Goal: Transaction & Acquisition: Purchase product/service

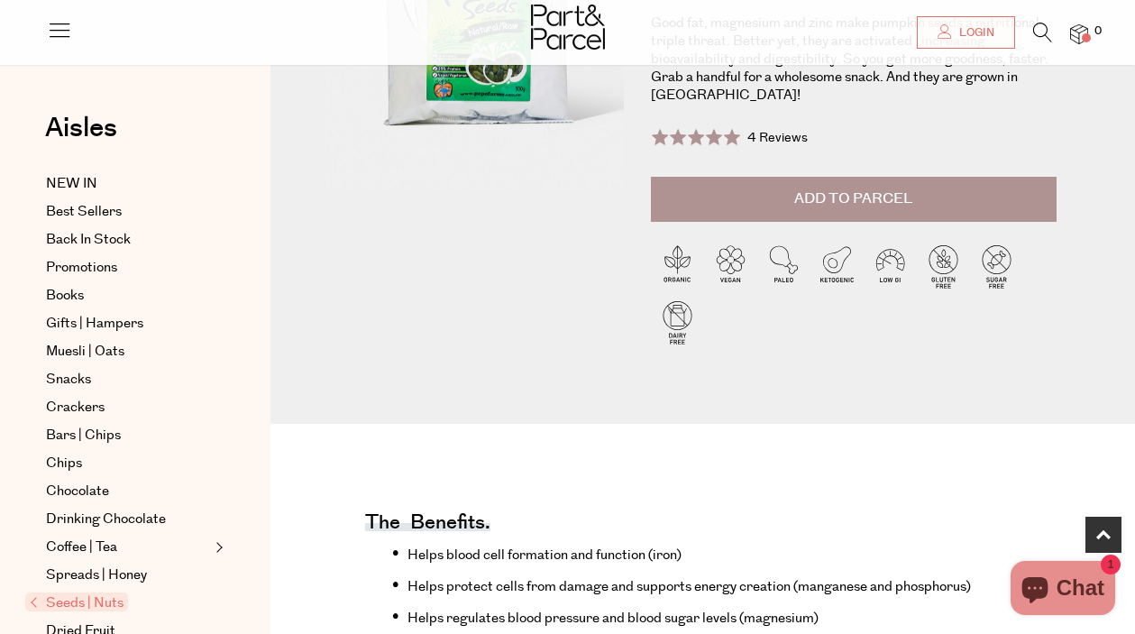
scroll to position [285, 0]
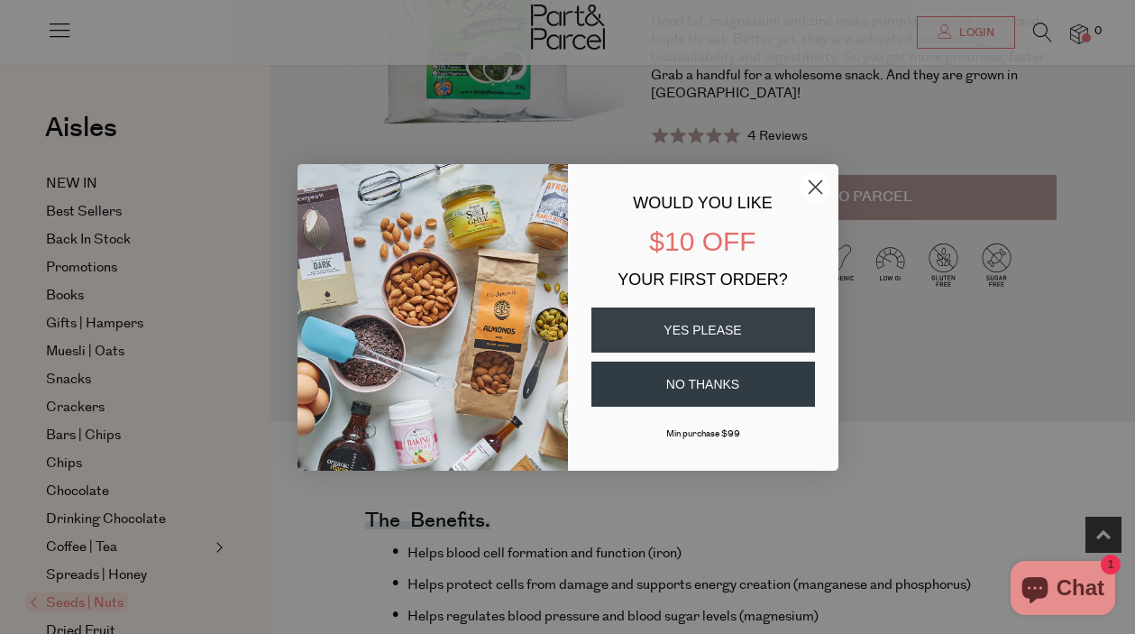
click at [828, 180] on circle "Close dialog" at bounding box center [815, 186] width 30 height 30
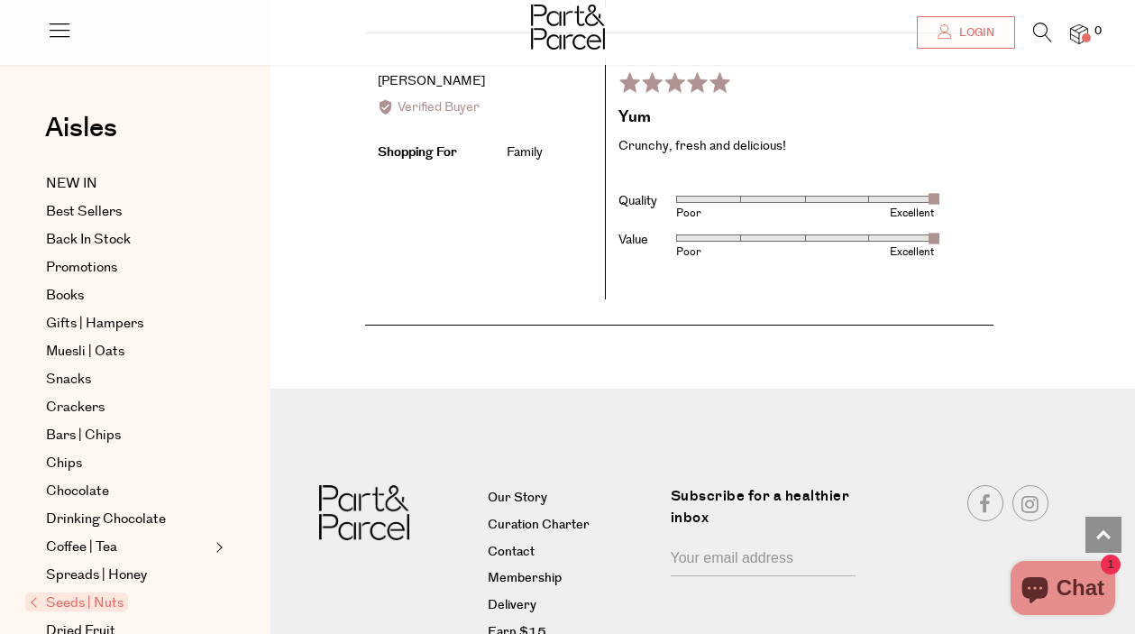
scroll to position [3223, 0]
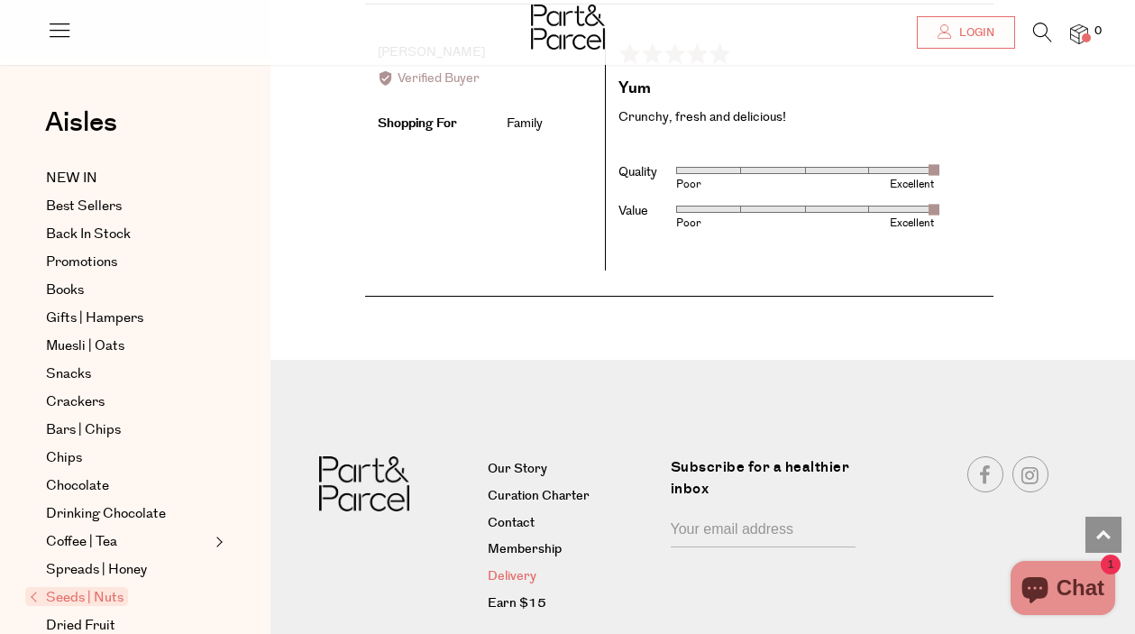
click at [518, 566] on link "Delivery" at bounding box center [572, 577] width 169 height 22
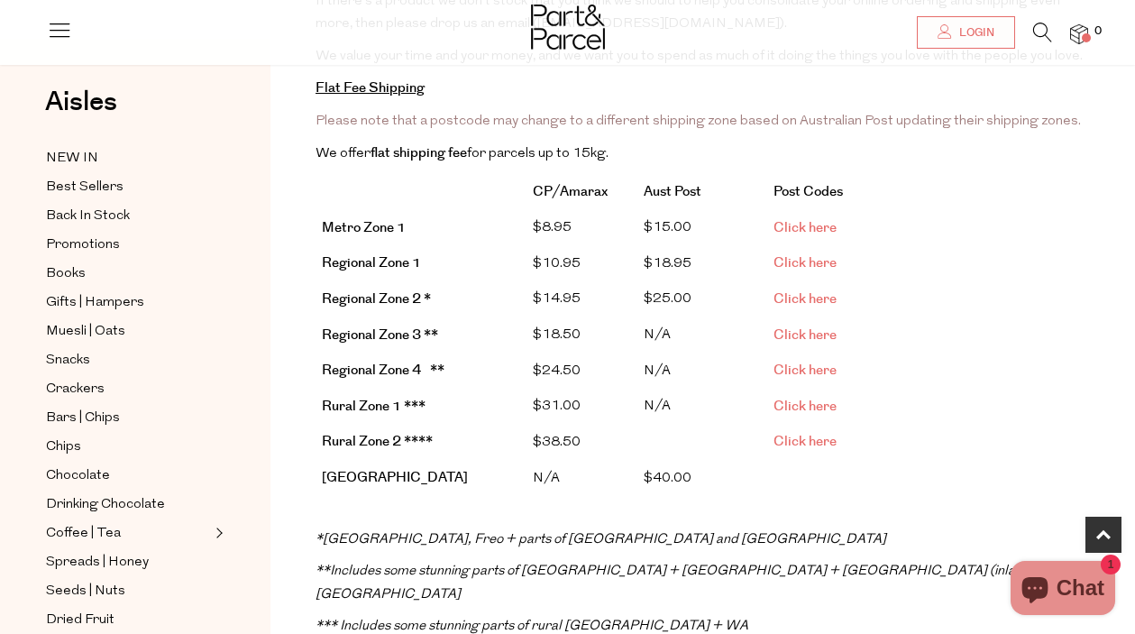
scroll to position [371, 0]
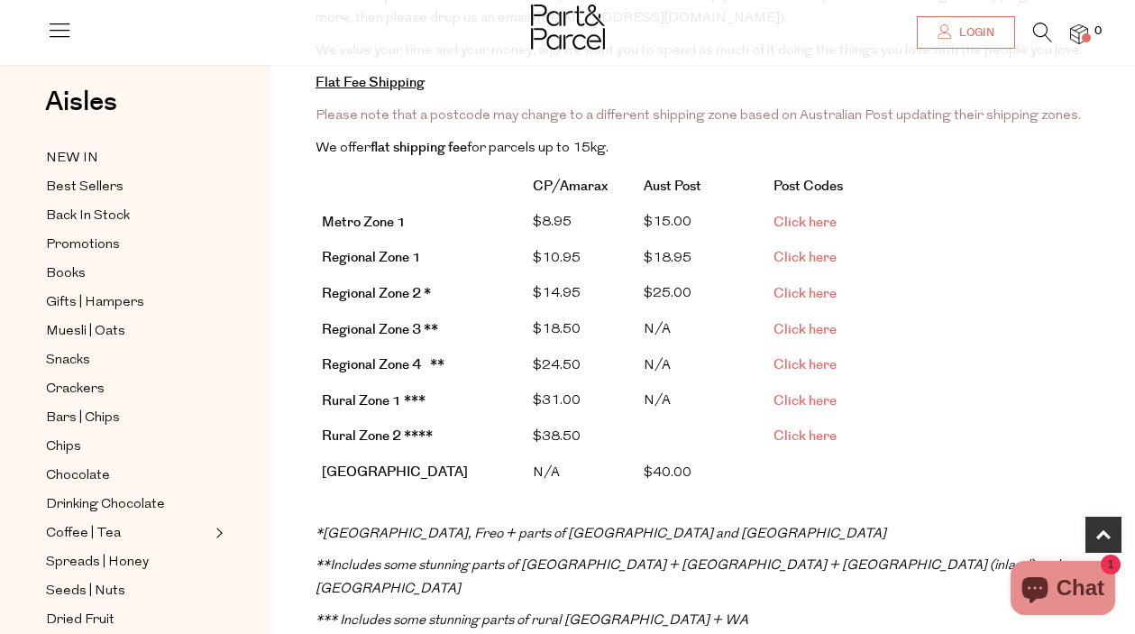
click at [814, 291] on span "Click here" at bounding box center [804, 293] width 63 height 19
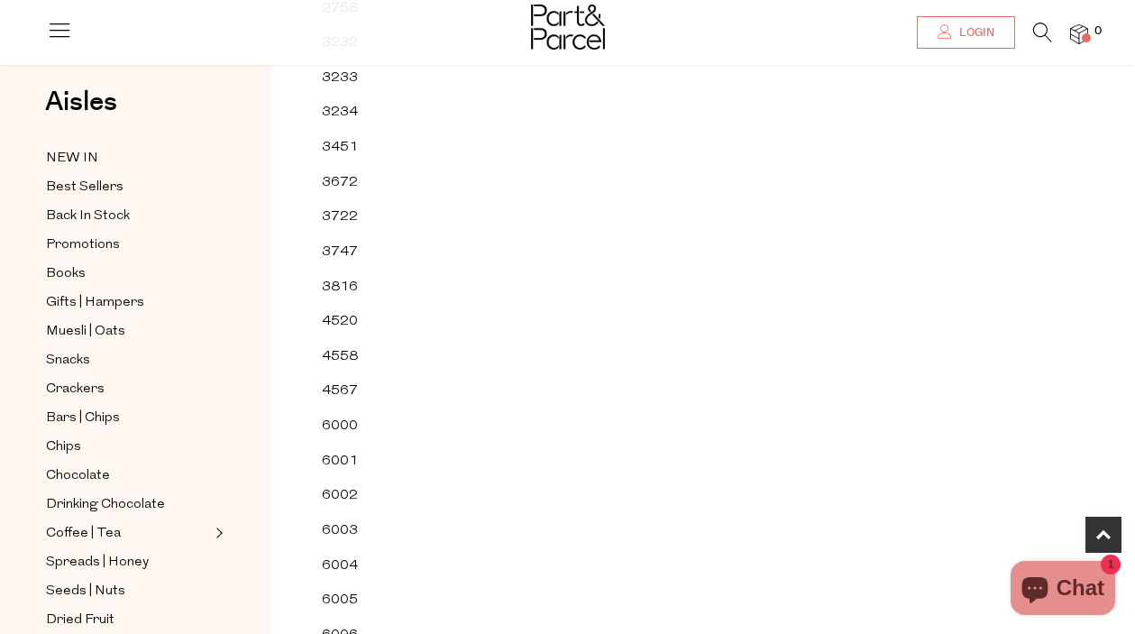
scroll to position [558, 0]
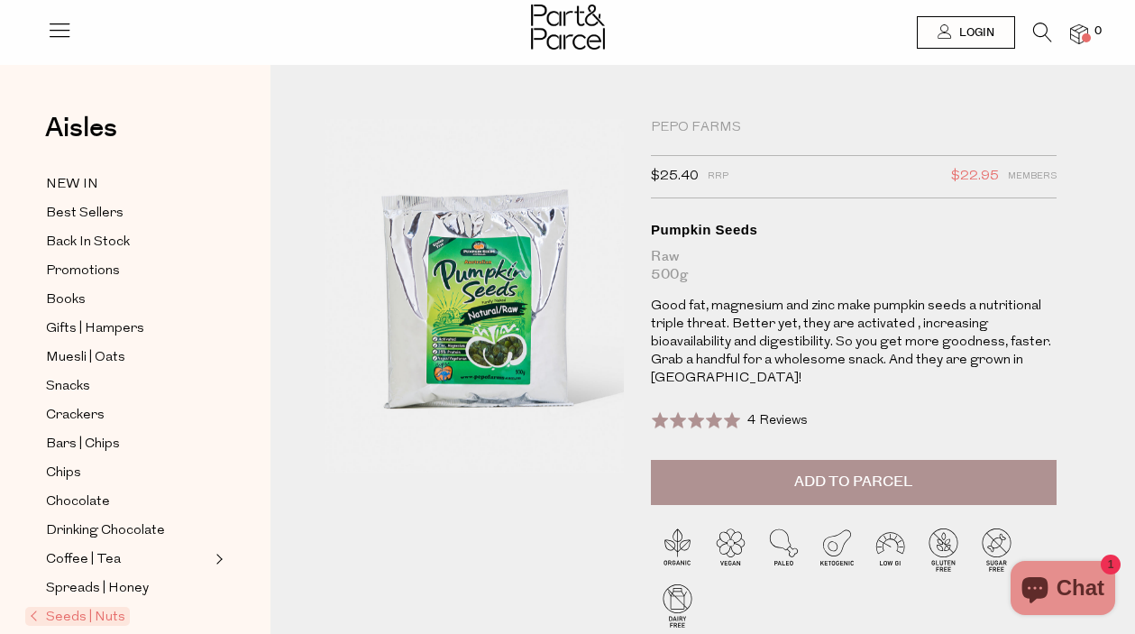
click at [867, 479] on span "Add to Parcel" at bounding box center [853, 481] width 118 height 21
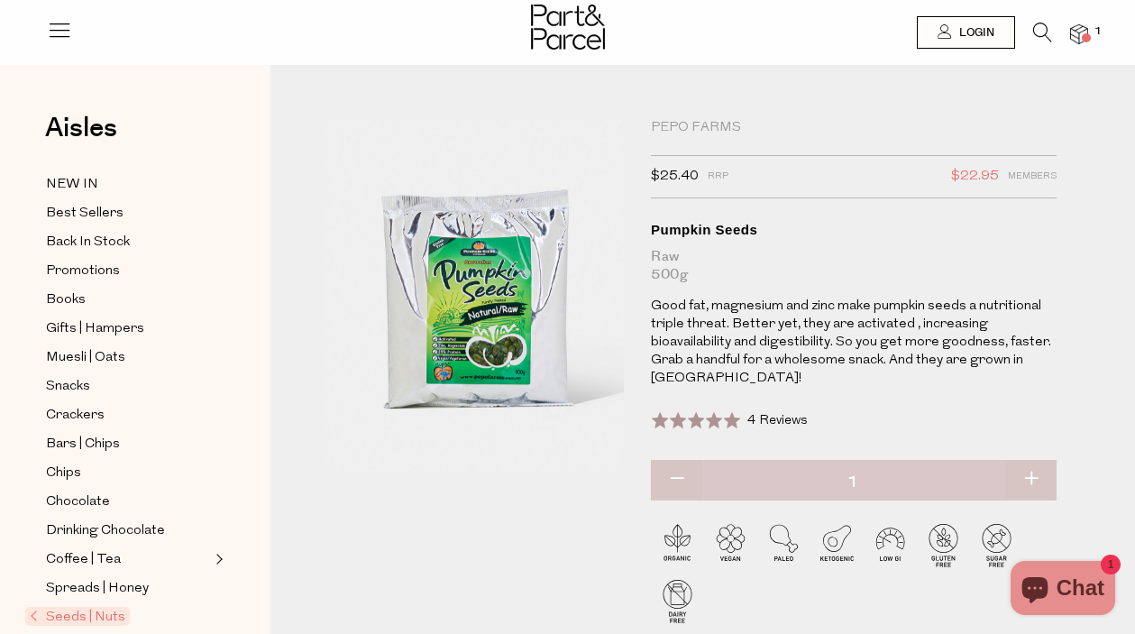
click at [1031, 477] on button "button" at bounding box center [1030, 480] width 51 height 40
type input "2"
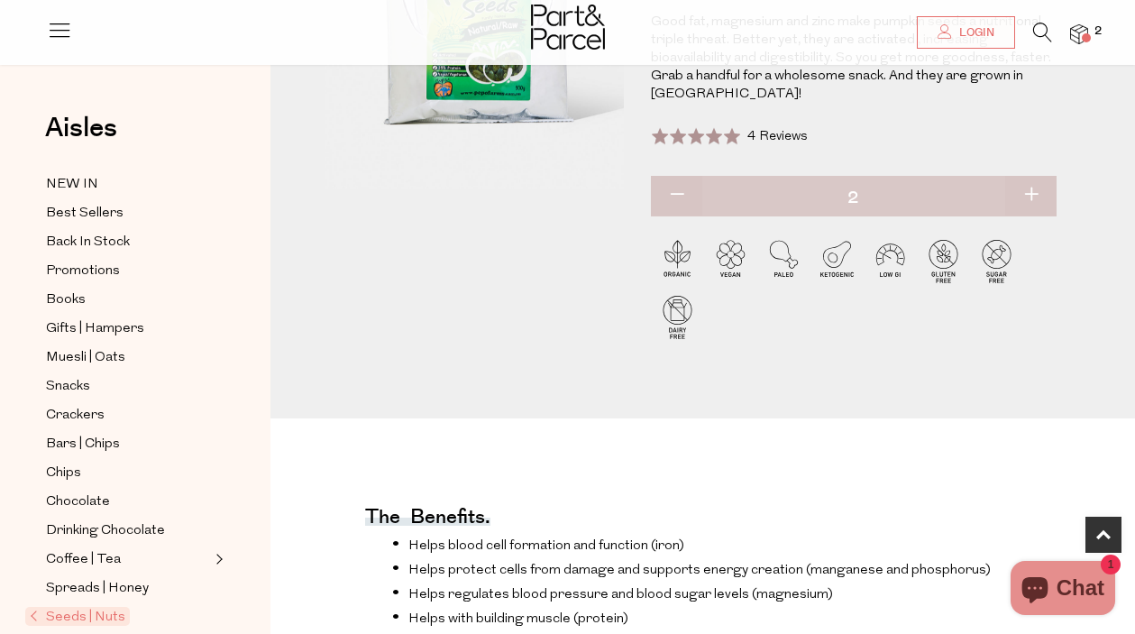
scroll to position [285, 0]
click at [1104, 534] on link at bounding box center [1103, 535] width 36 height 36
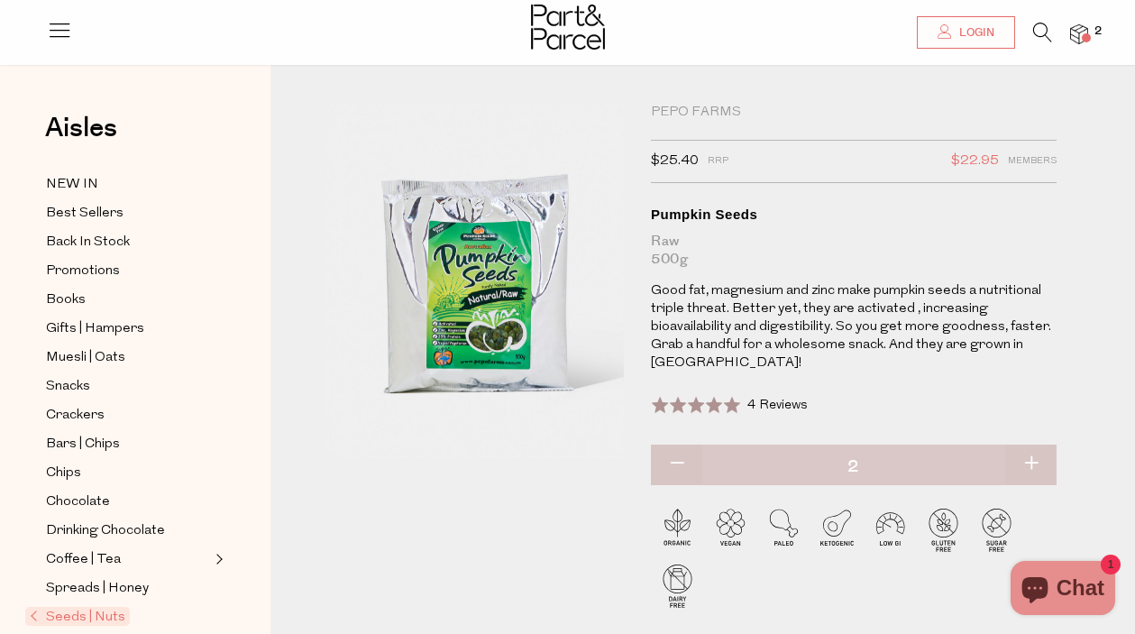
scroll to position [0, 0]
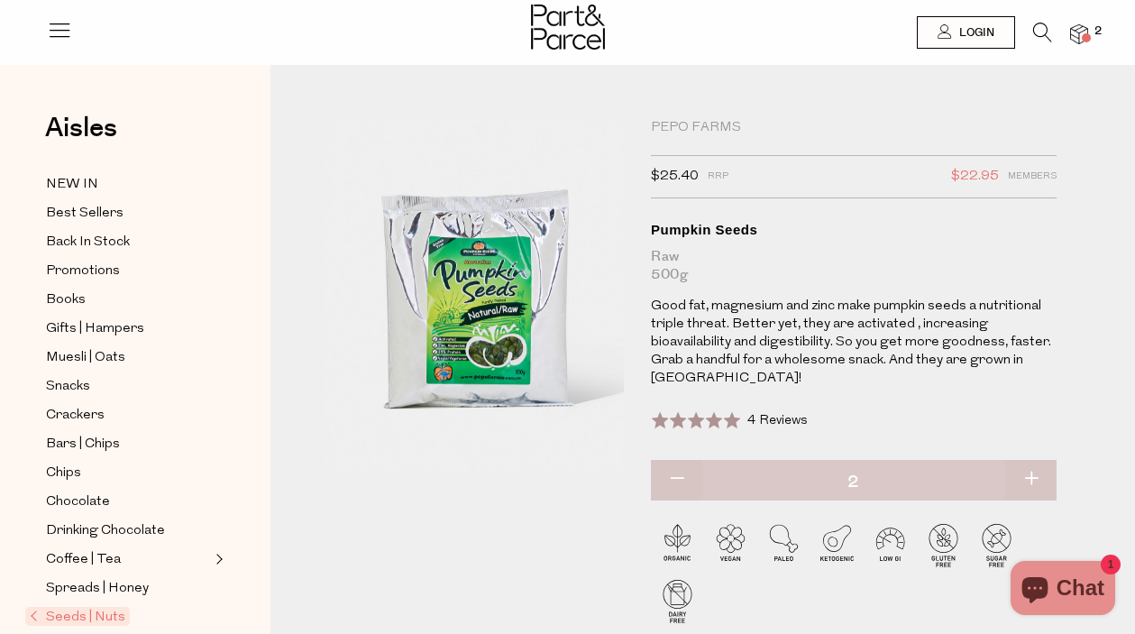
click at [979, 170] on span "$22.95" at bounding box center [975, 176] width 48 height 23
click at [1083, 30] on img at bounding box center [1079, 34] width 18 height 21
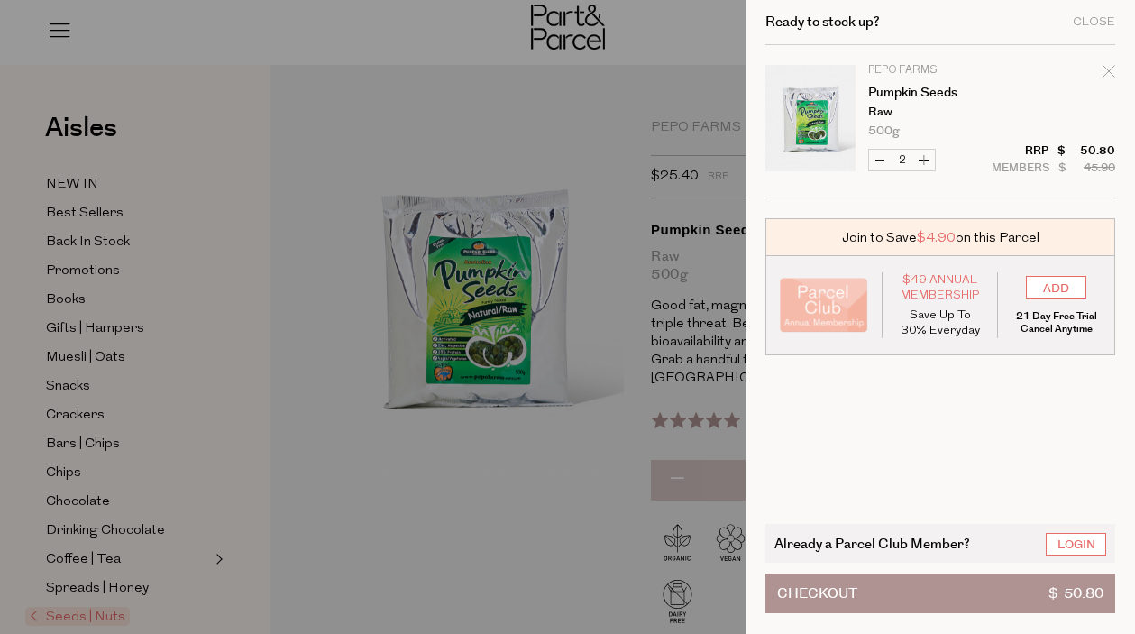
click at [996, 77] on td "Pepo Farms Pumpkin Seeds Raw 500g Only 24 Available" at bounding box center [991, 101] width 247 height 72
click at [991, 587] on button "Checkout $ 50.80" at bounding box center [940, 593] width 350 height 40
